Goal: Task Accomplishment & Management: Manage account settings

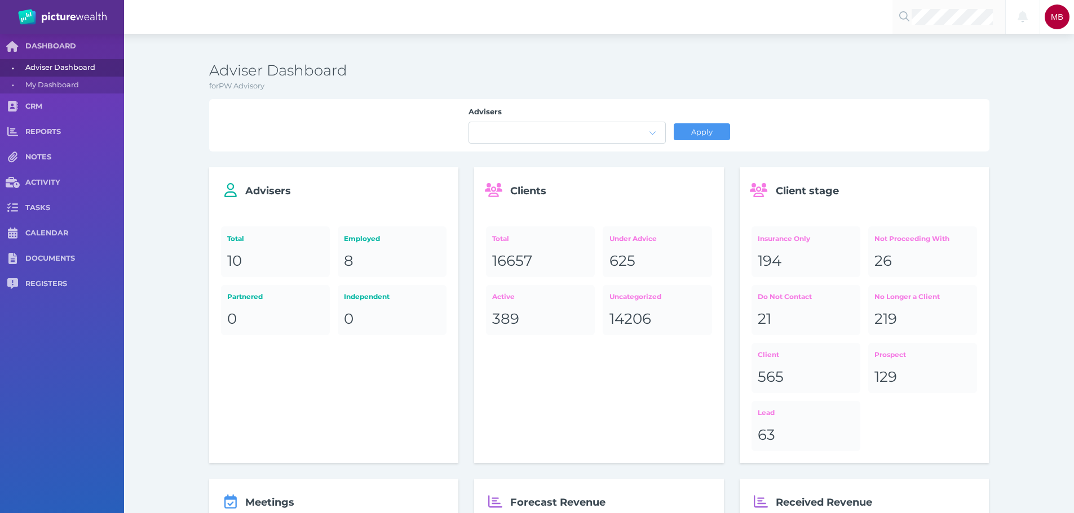
click at [947, 26] on div at bounding box center [948, 17] width 113 height 34
click at [966, 46] on span "[PERSON_NAME]" at bounding box center [948, 43] width 67 height 10
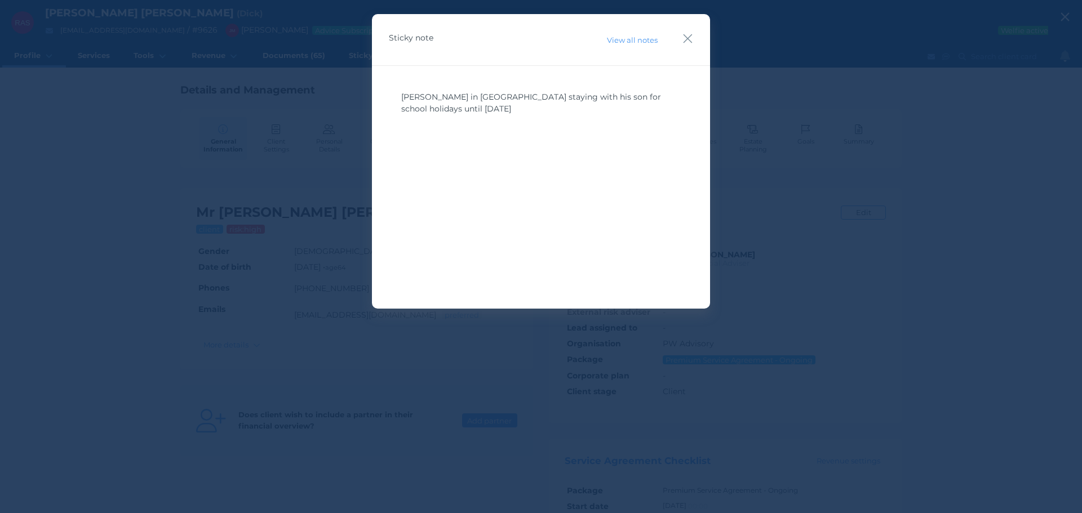
click at [686, 39] on icon "button" at bounding box center [687, 39] width 11 height 14
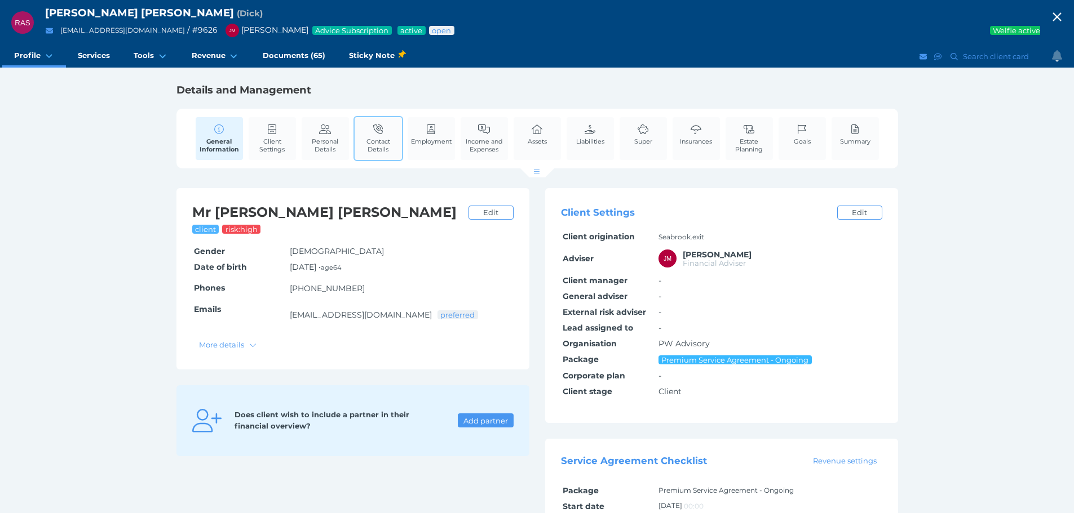
click at [366, 131] on link "Contact Details" at bounding box center [377, 138] width 47 height 42
select select "99"
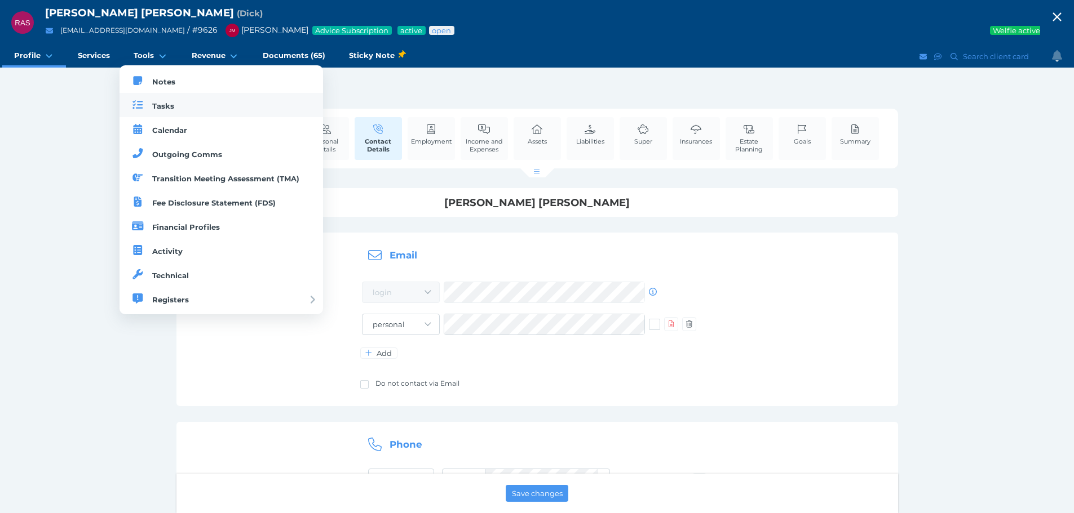
click at [155, 114] on link "Tasks" at bounding box center [220, 105] width 203 height 24
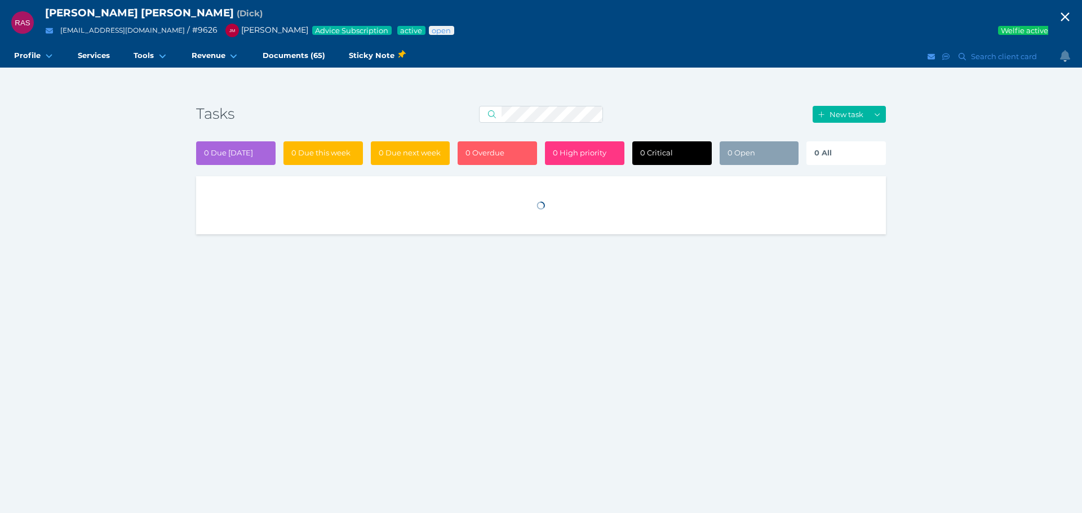
select select "50"
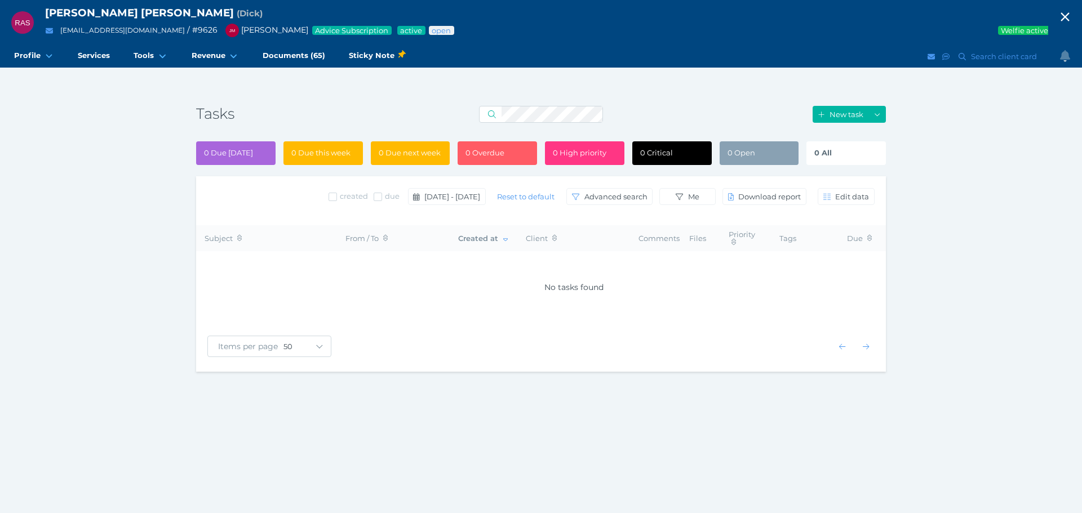
click at [826, 157] on span "0 All" at bounding box center [822, 152] width 17 height 9
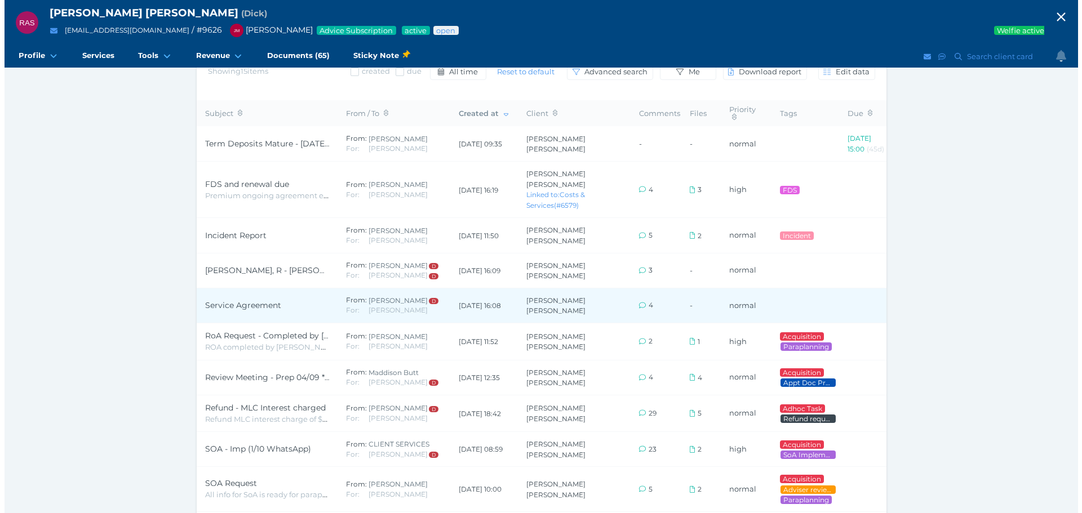
scroll to position [113, 0]
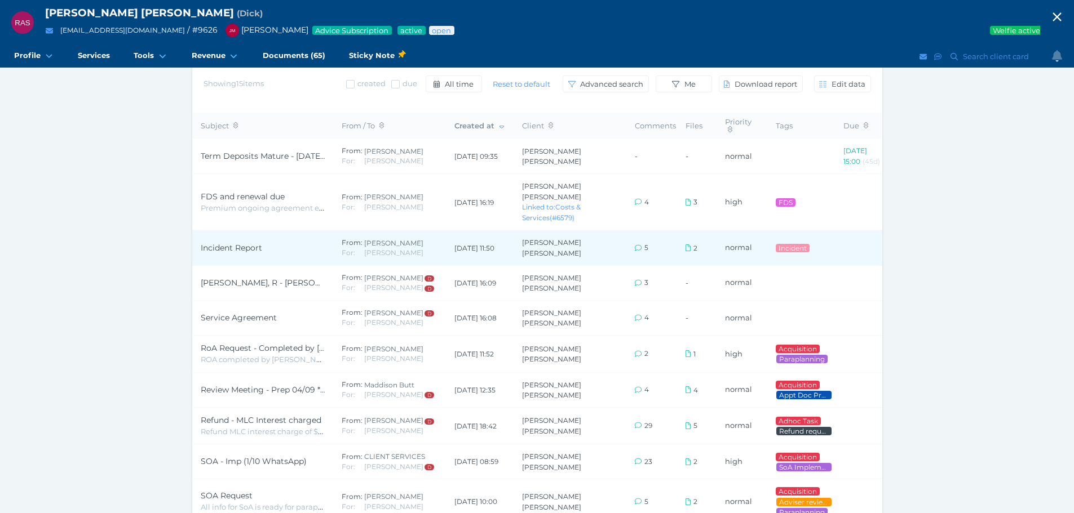
click at [269, 242] on span "Incident Report" at bounding box center [263, 248] width 124 height 12
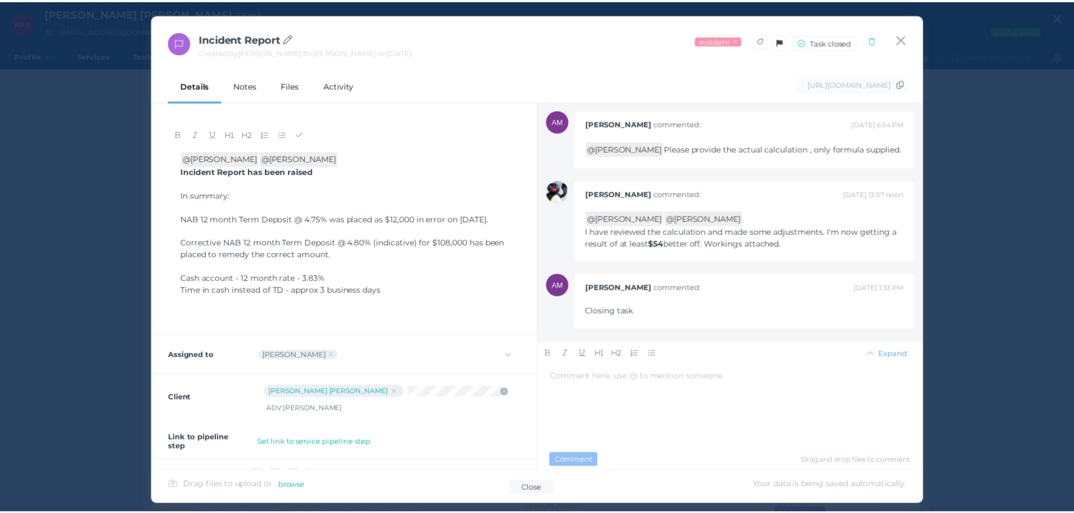
scroll to position [304, 0]
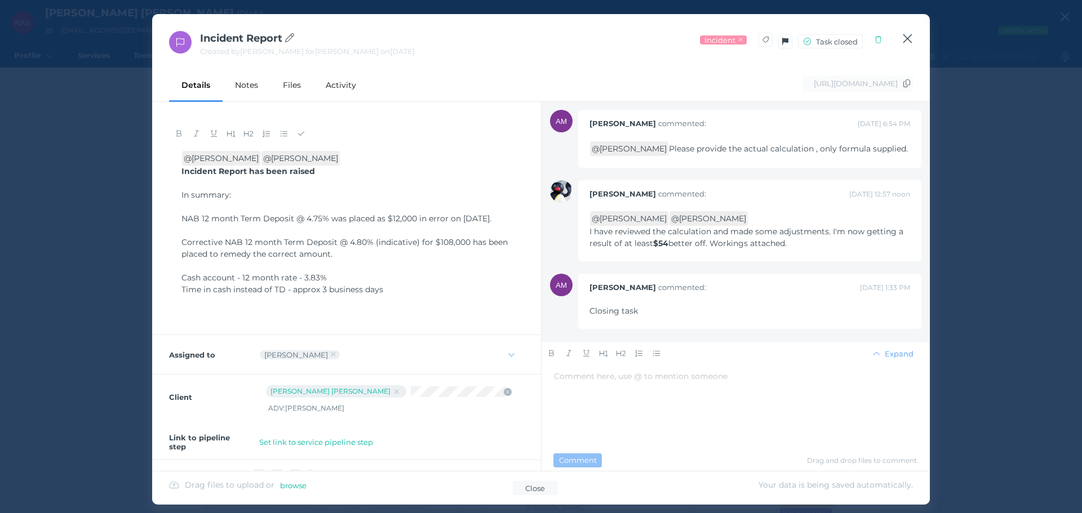
click at [909, 37] on icon "button" at bounding box center [907, 39] width 11 height 14
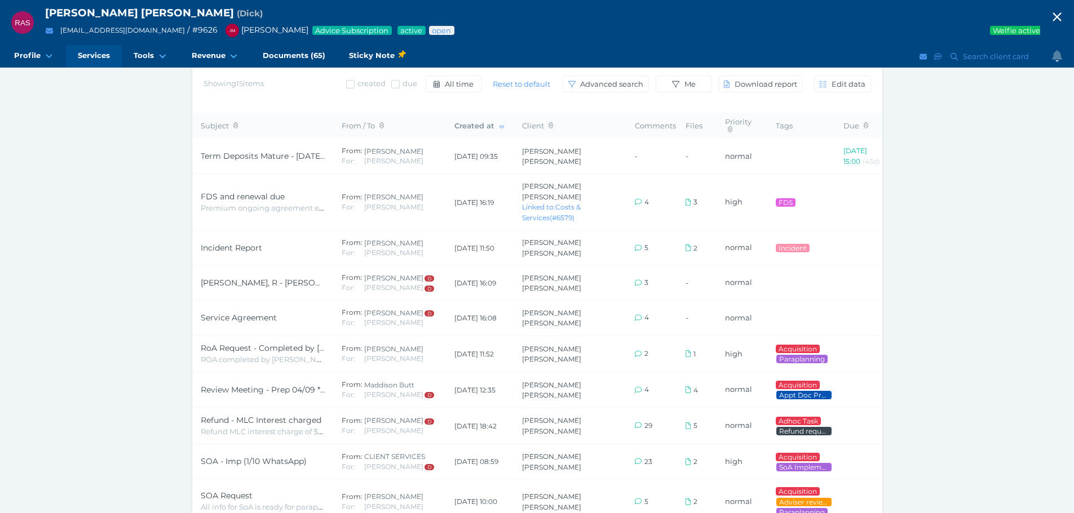
click at [80, 55] on span "Services" at bounding box center [94, 56] width 32 height 10
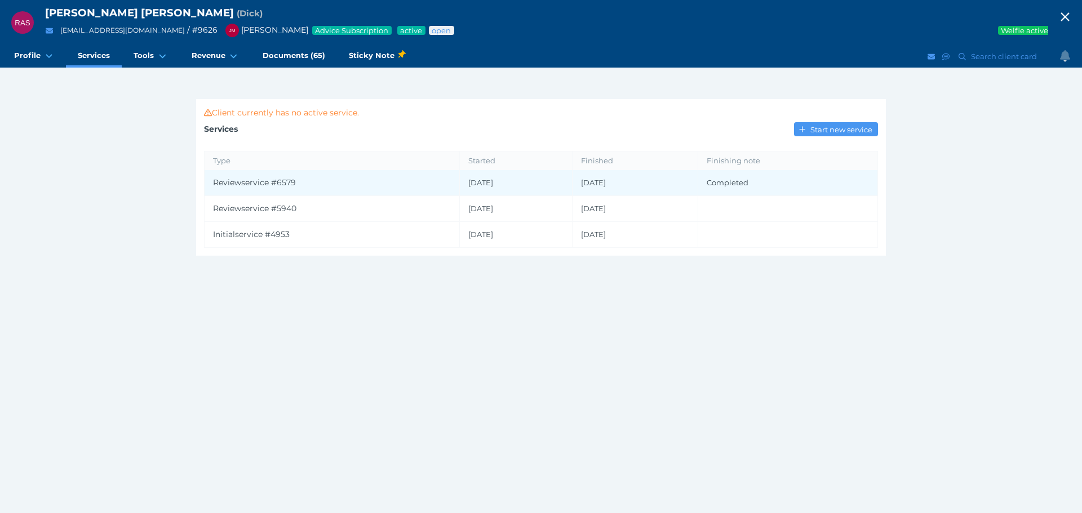
click at [283, 176] on td "Review service # 6579" at bounding box center [332, 183] width 255 height 26
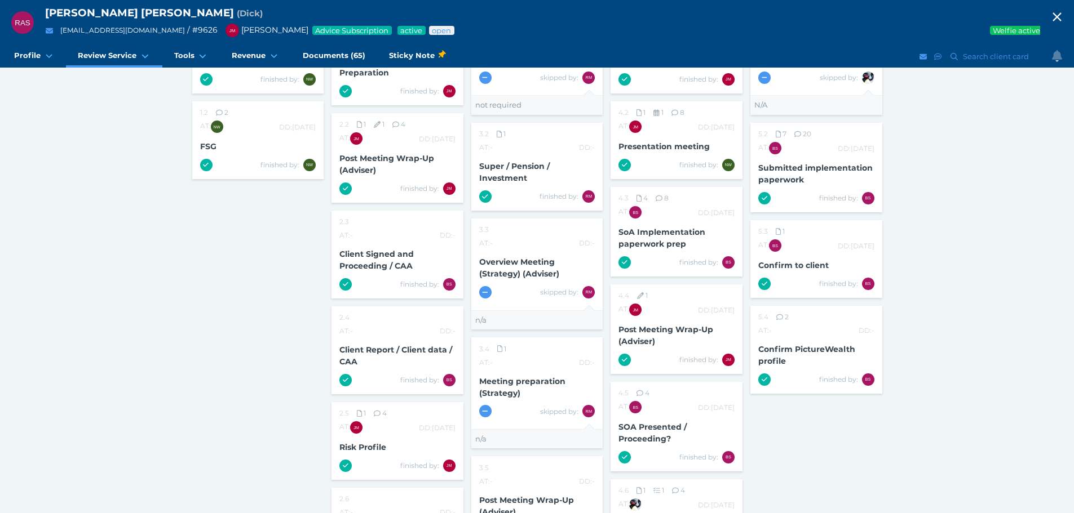
scroll to position [225, 0]
click at [657, 244] on span "SoA Implementation paperwork prep" at bounding box center [661, 238] width 87 height 22
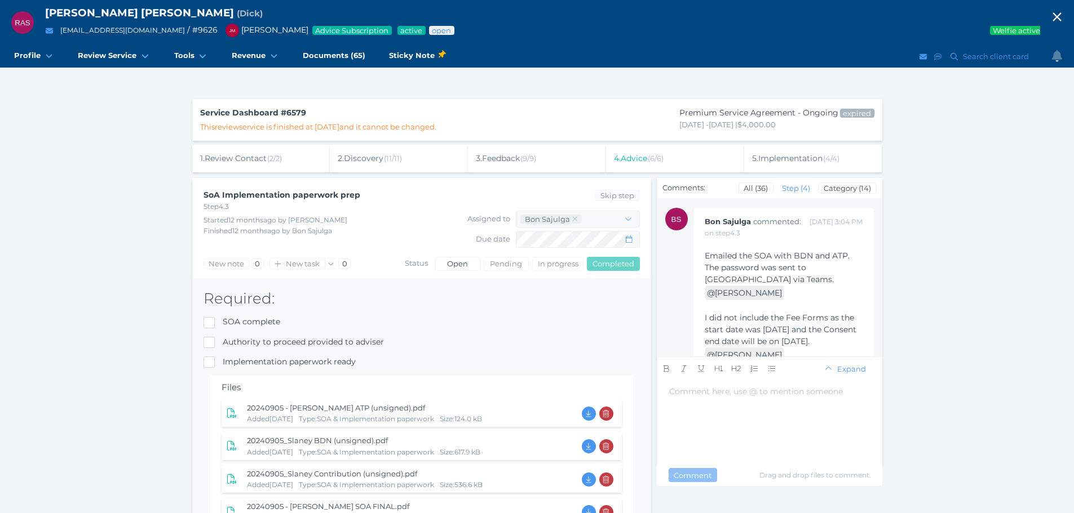
click at [367, 161] on span "2 . Discovery ( 11 / 11 )" at bounding box center [370, 158] width 64 height 10
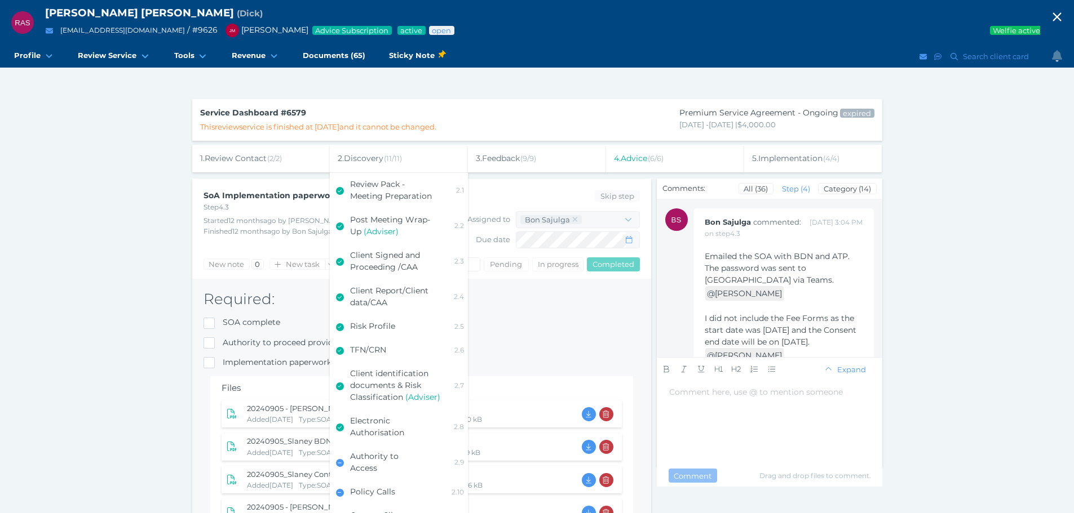
click at [653, 156] on span "( 6 / 6 )" at bounding box center [655, 158] width 16 height 9
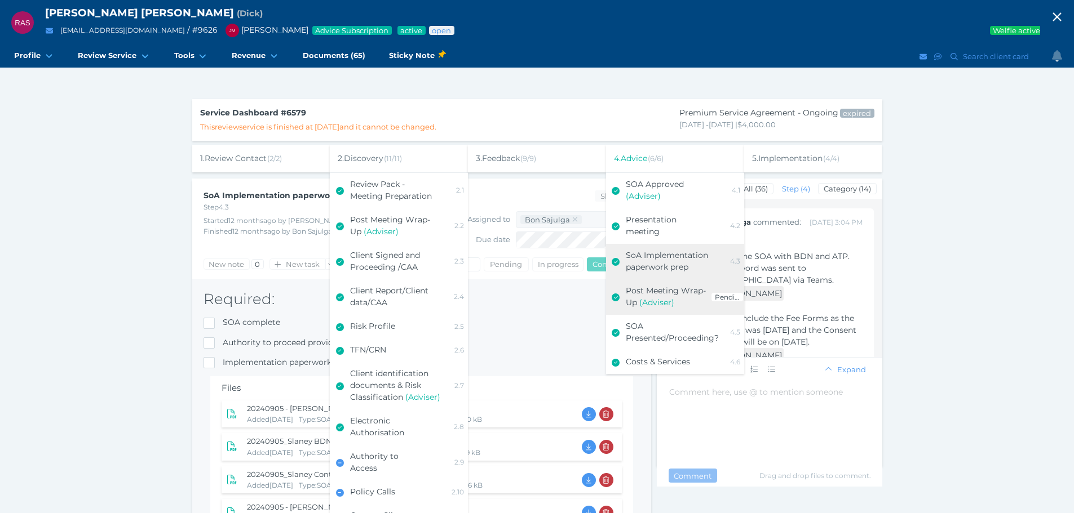
click at [658, 295] on span "Post Meeting Wrap-Up" at bounding box center [666, 297] width 80 height 22
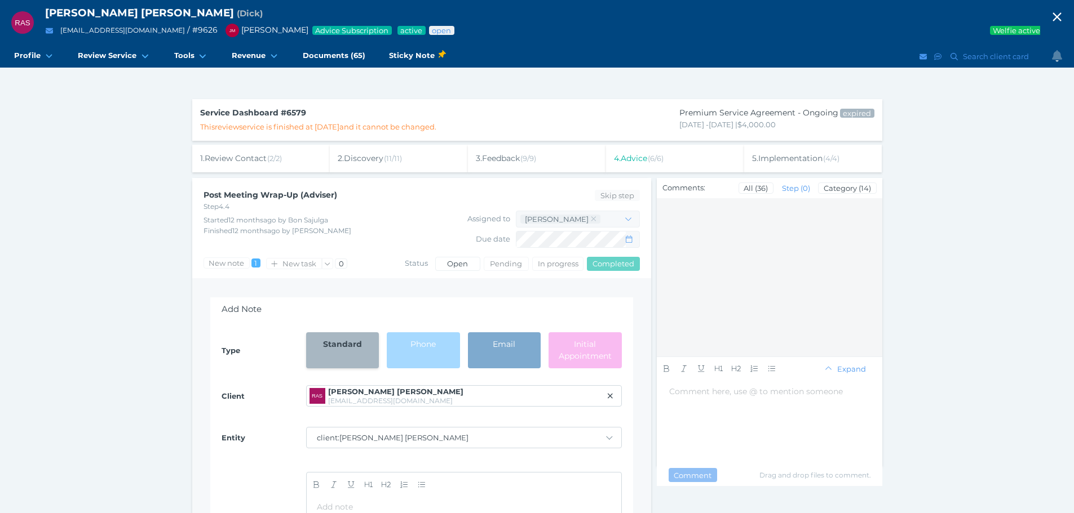
click at [631, 162] on span "4 . Advice ( 6 / 6 )" at bounding box center [639, 158] width 50 height 10
click at [647, 157] on span "4 . Advice ( 6 / 6 )" at bounding box center [639, 158] width 50 height 10
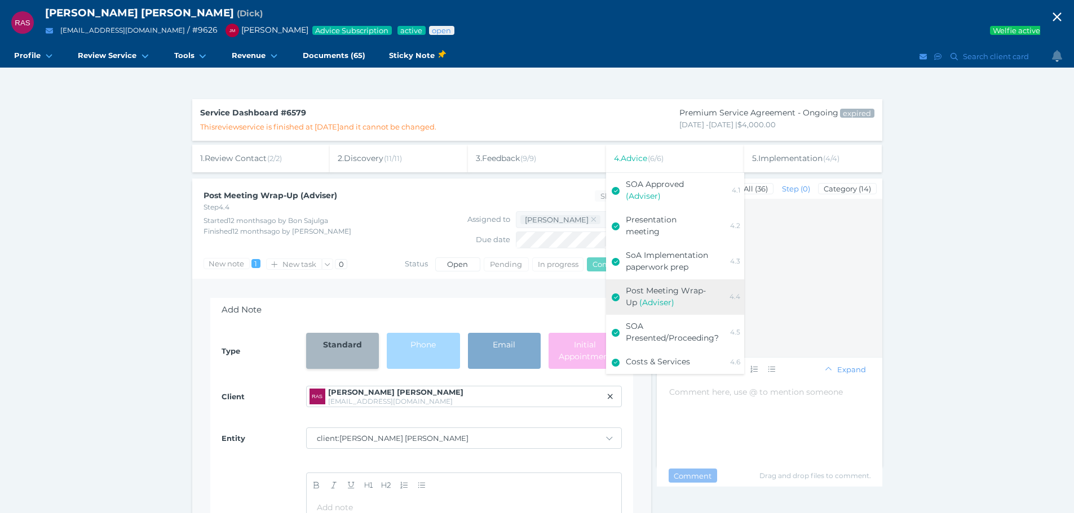
click at [775, 154] on span "5 . Implementation ( 4 / 4 )" at bounding box center [795, 158] width 87 height 10
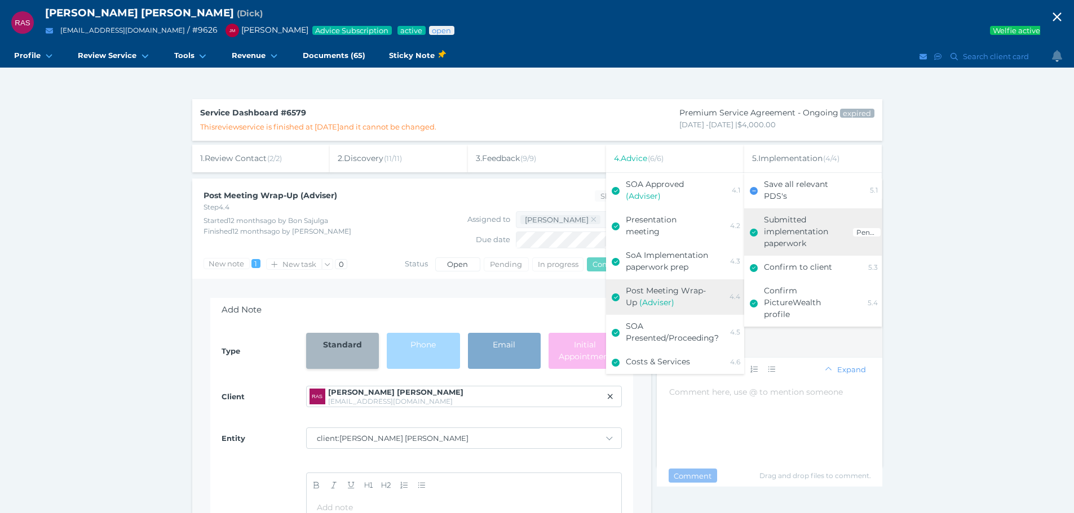
click at [787, 249] on div "Submitted implementation paperwork" at bounding box center [808, 232] width 89 height 36
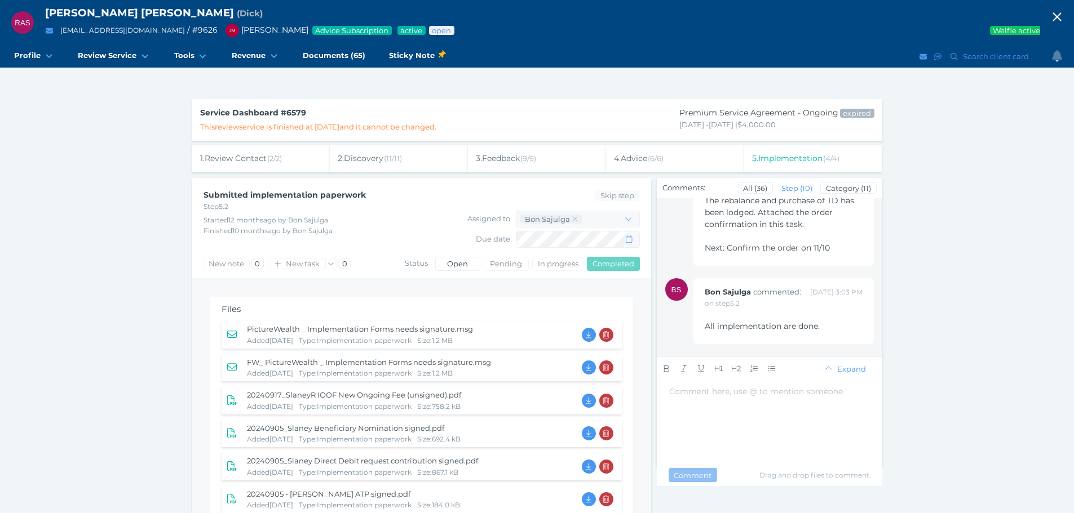
click at [772, 159] on span "5 . Implementation ( 4 / 4 )" at bounding box center [795, 158] width 87 height 10
click at [803, 157] on span "5 . Implementation ( 4 / 4 )" at bounding box center [795, 158] width 87 height 10
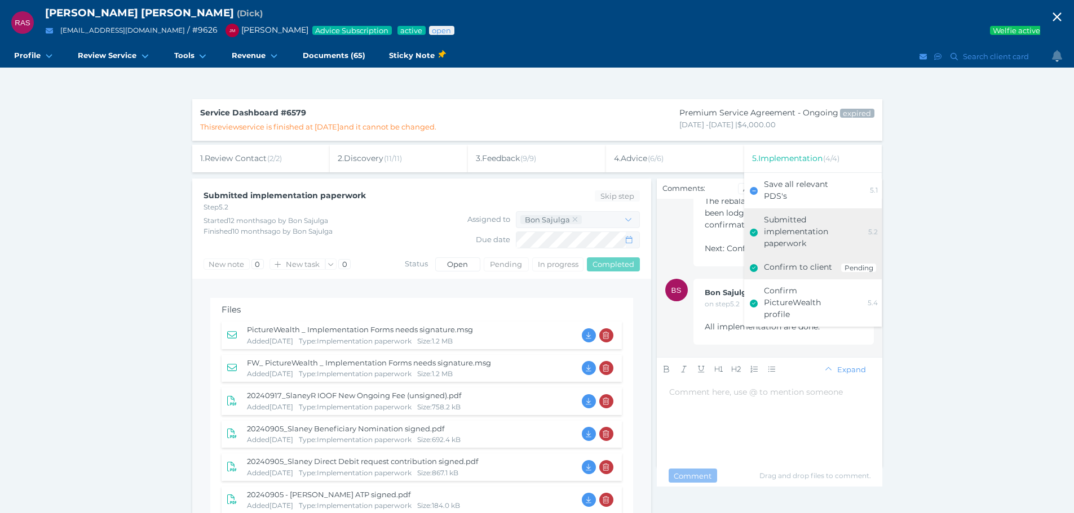
click at [784, 262] on span "Confirm to client" at bounding box center [798, 267] width 68 height 10
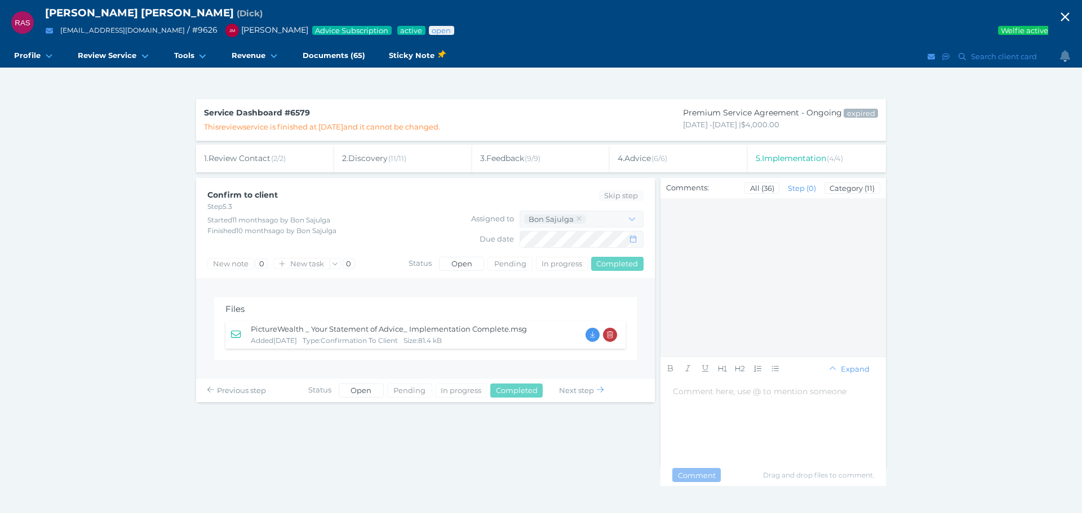
click at [384, 331] on span "PictureWealth _ Your Statement of Advice_ Implementation Complete.msg" at bounding box center [389, 329] width 276 height 9
